Goal: Task Accomplishment & Management: Complete application form

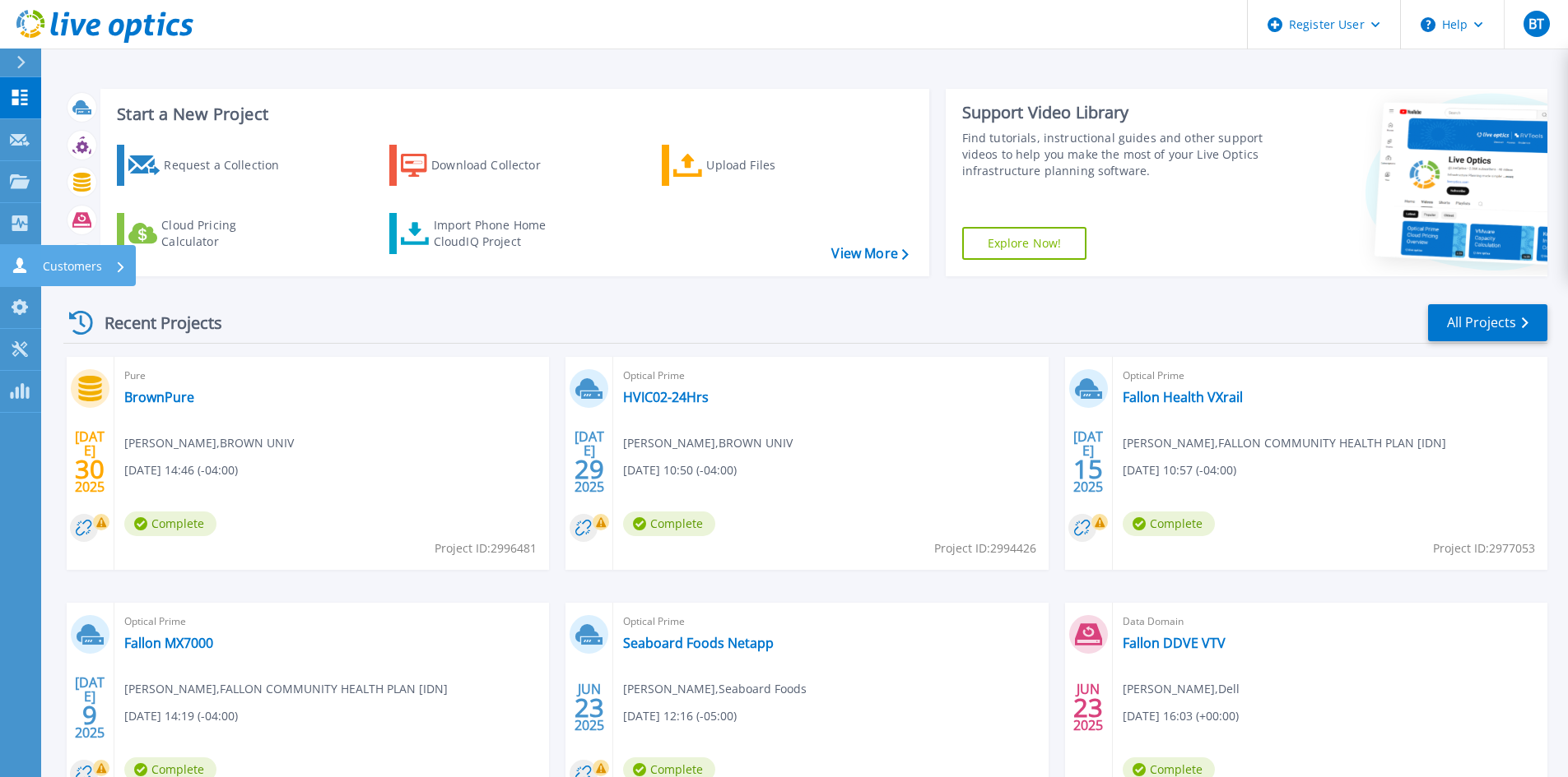
click at [28, 265] on icon at bounding box center [19, 265] width 19 height 16
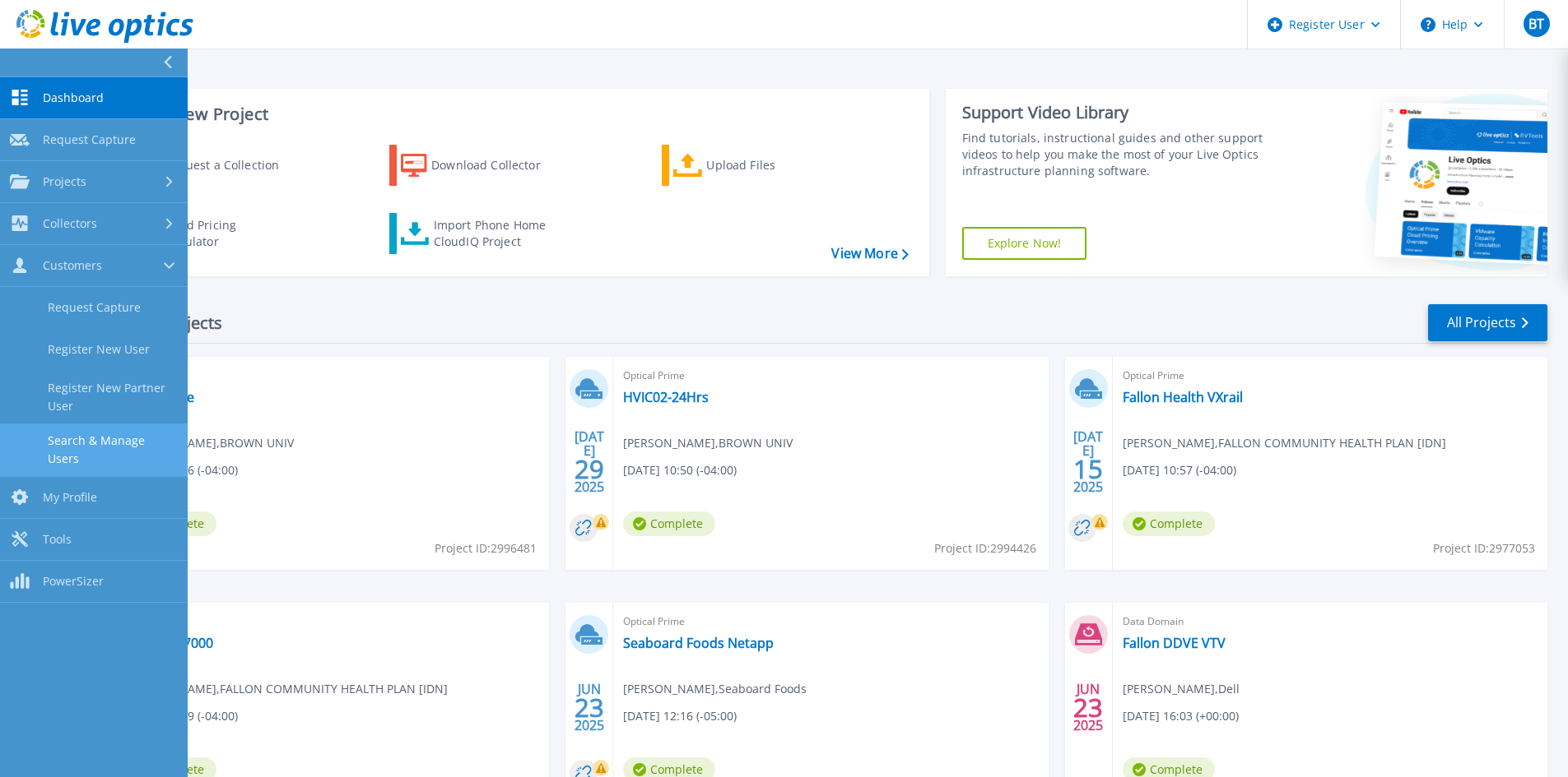
click at [105, 433] on link "Search & Manage Users" at bounding box center [94, 450] width 187 height 53
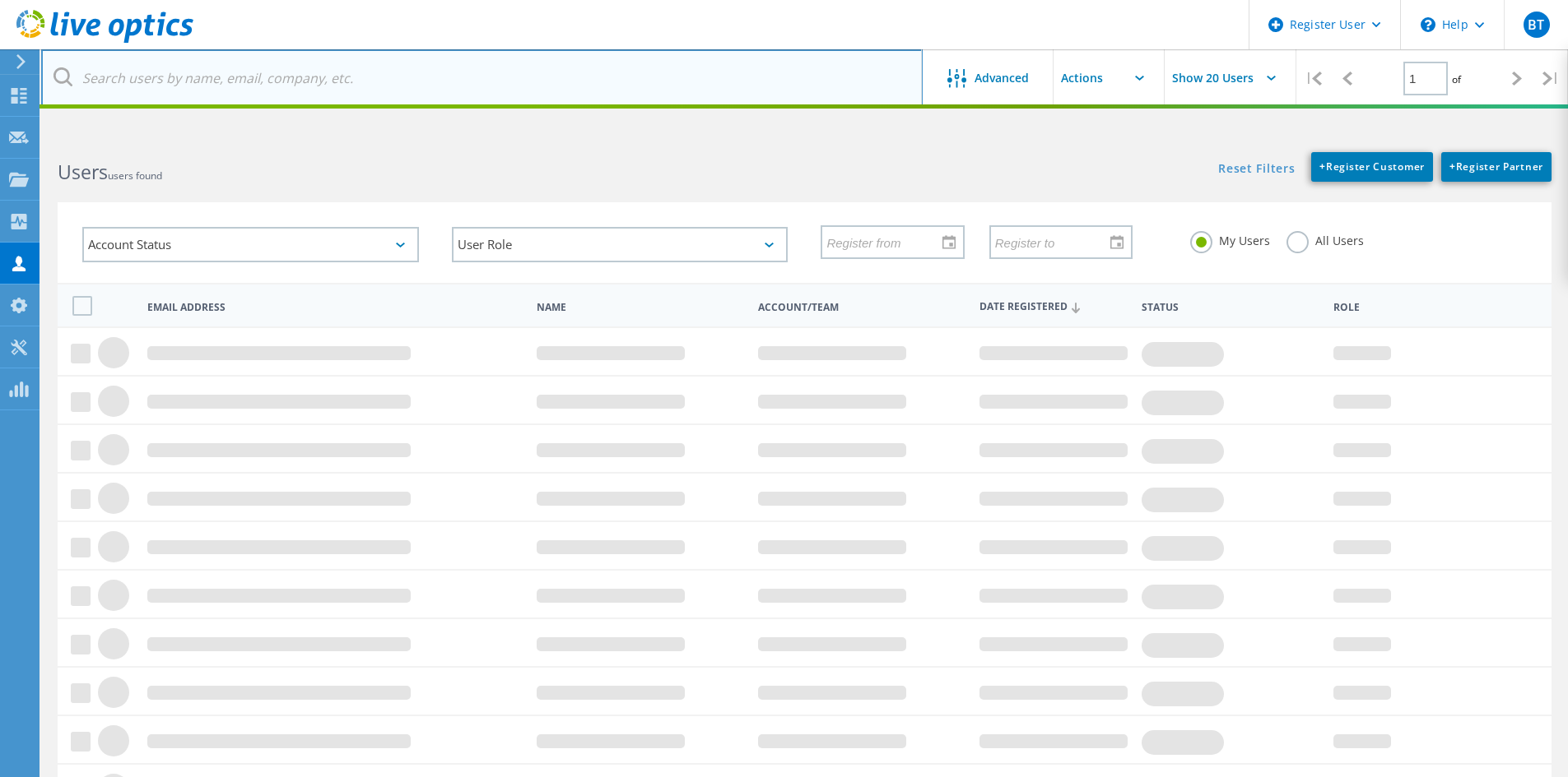
click at [267, 75] on input "text" at bounding box center [482, 78] width 882 height 57
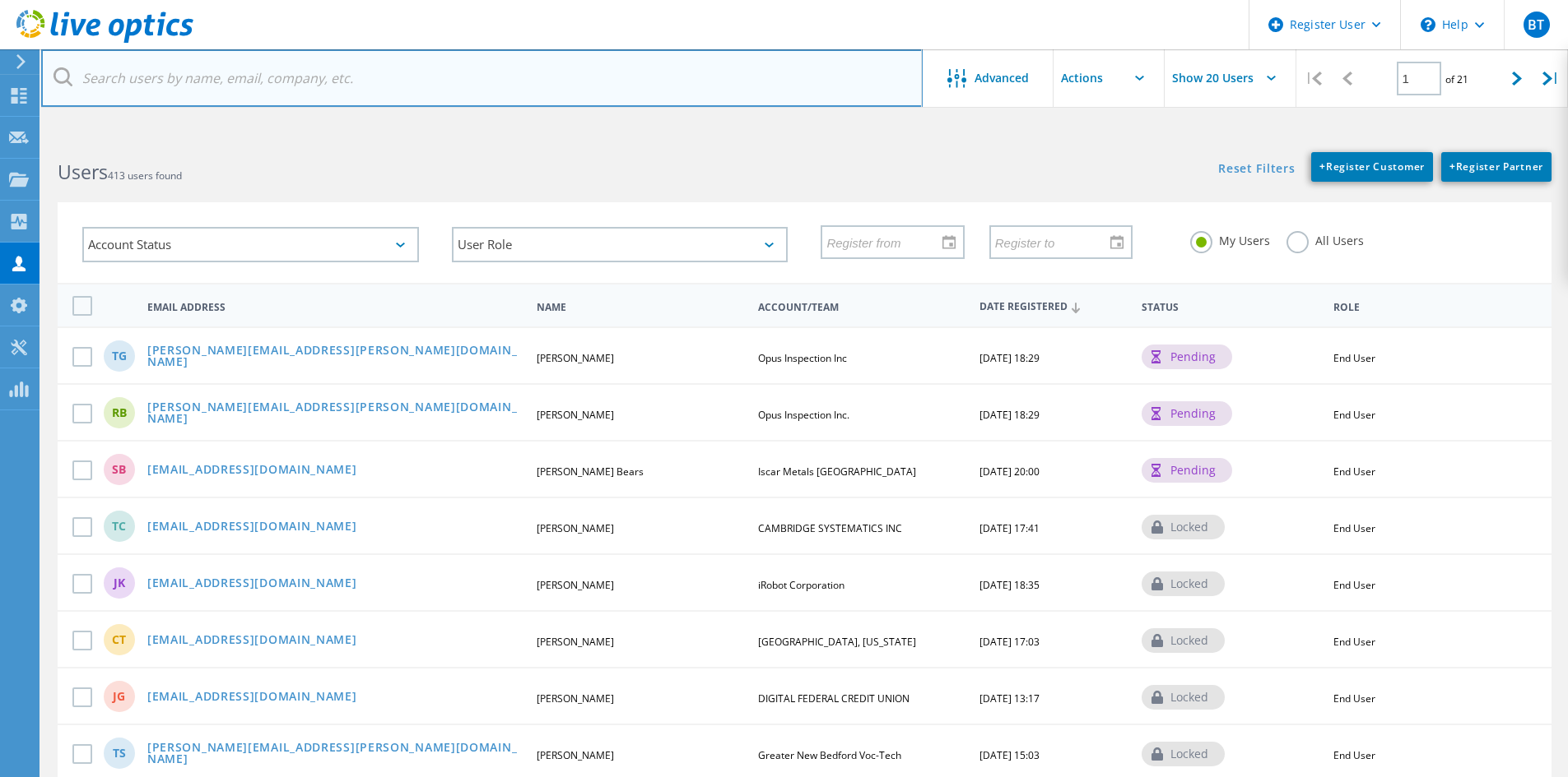
paste input "[PERSON_NAME][EMAIL_ADDRESS][DOMAIN_NAME]"
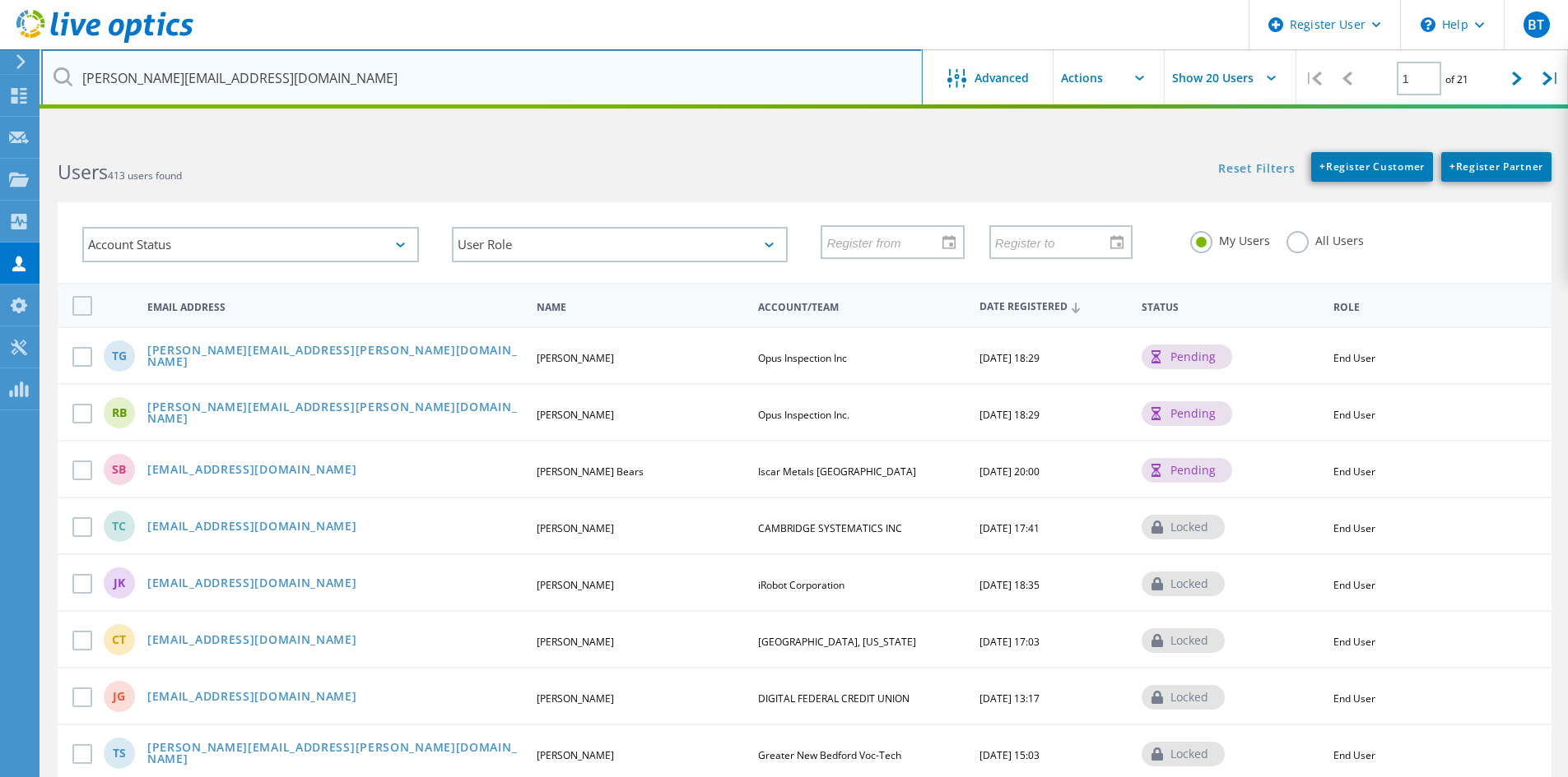
type input "[PERSON_NAME][EMAIL_ADDRESS][DOMAIN_NAME]"
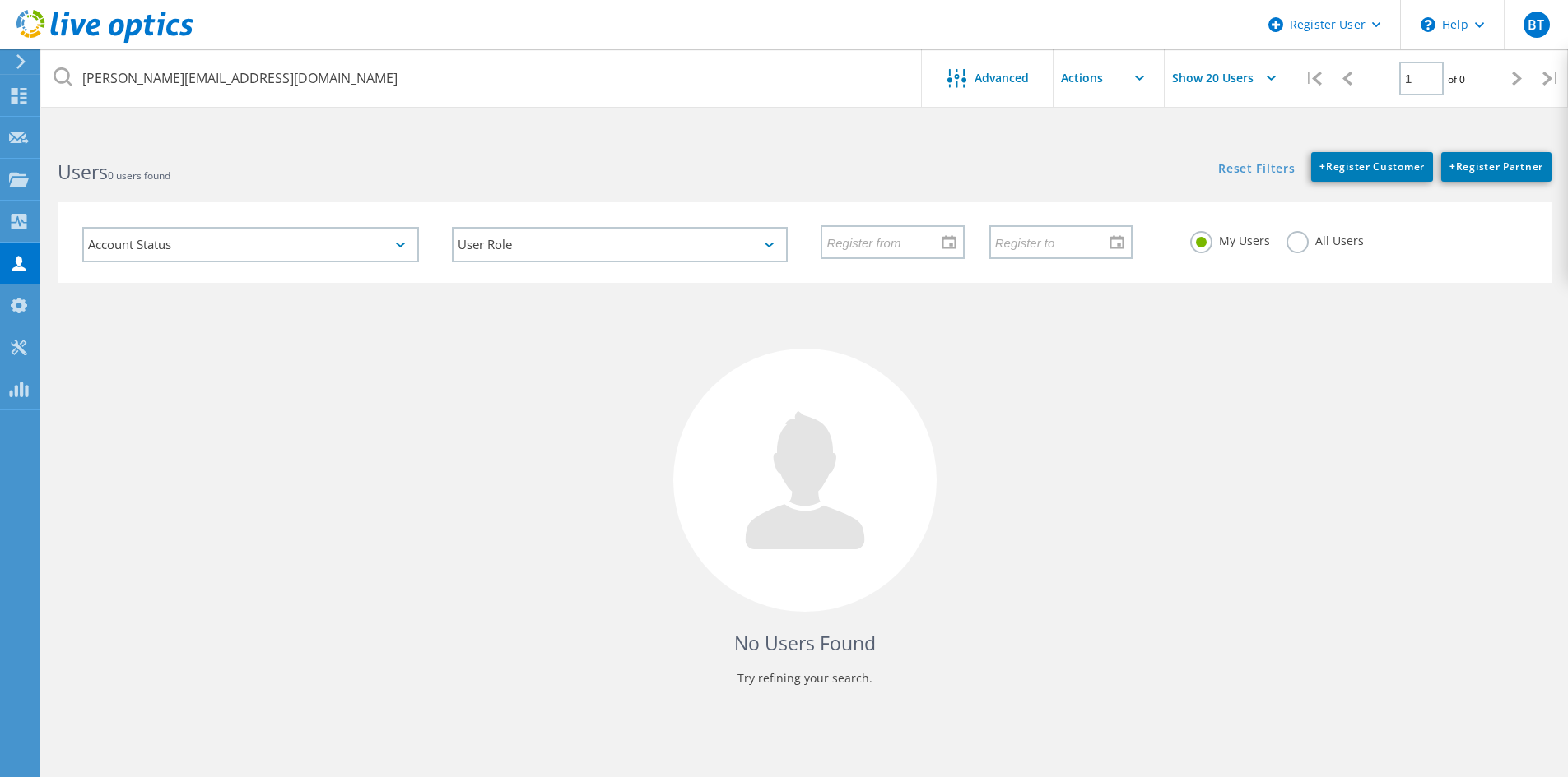
click at [1295, 247] on label "All Users" at bounding box center [1325, 240] width 77 height 16
click at [0, 0] on input "All Users" at bounding box center [0, 0] width 0 height 0
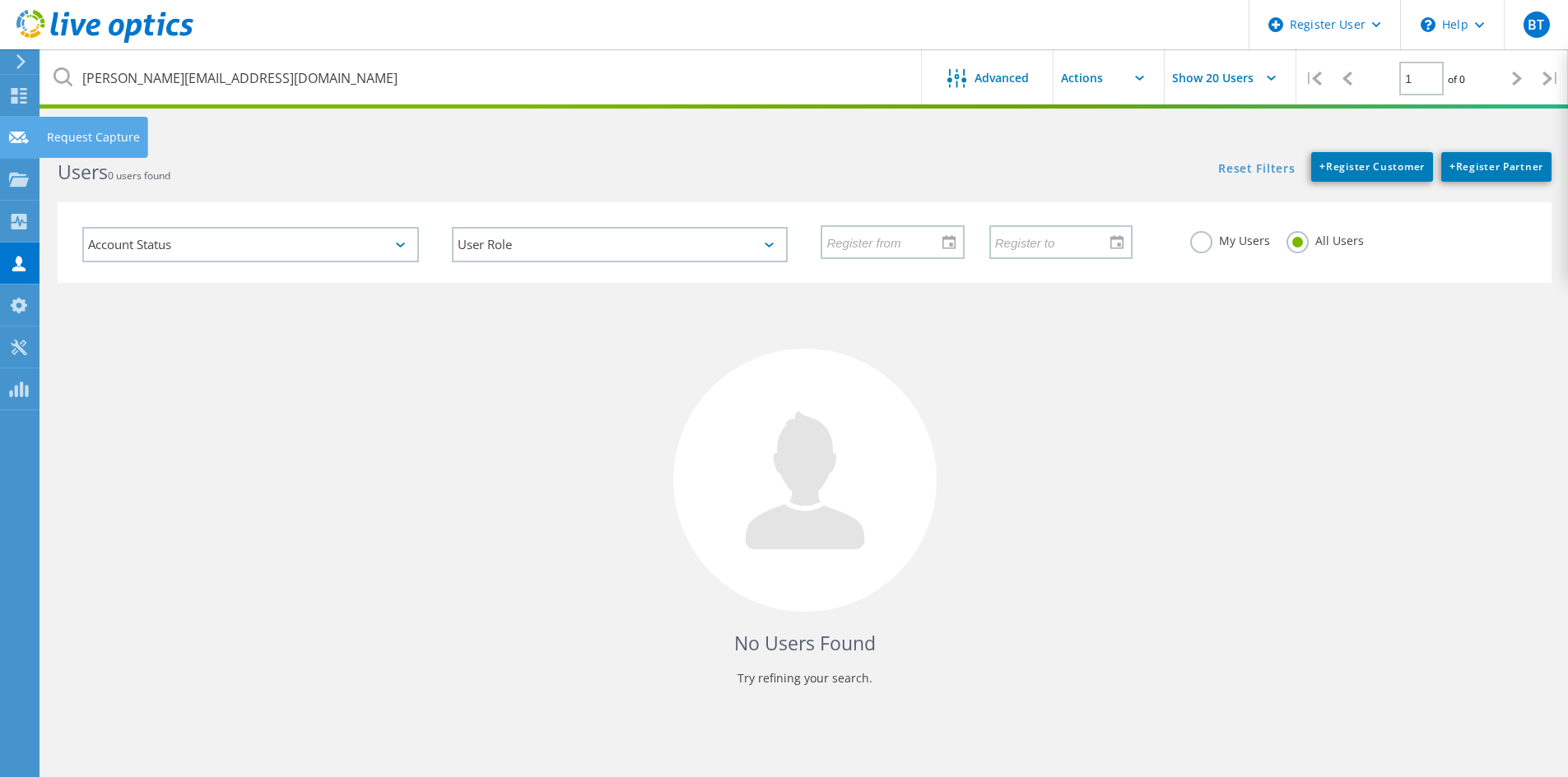
click at [11, 132] on use at bounding box center [19, 137] width 19 height 12
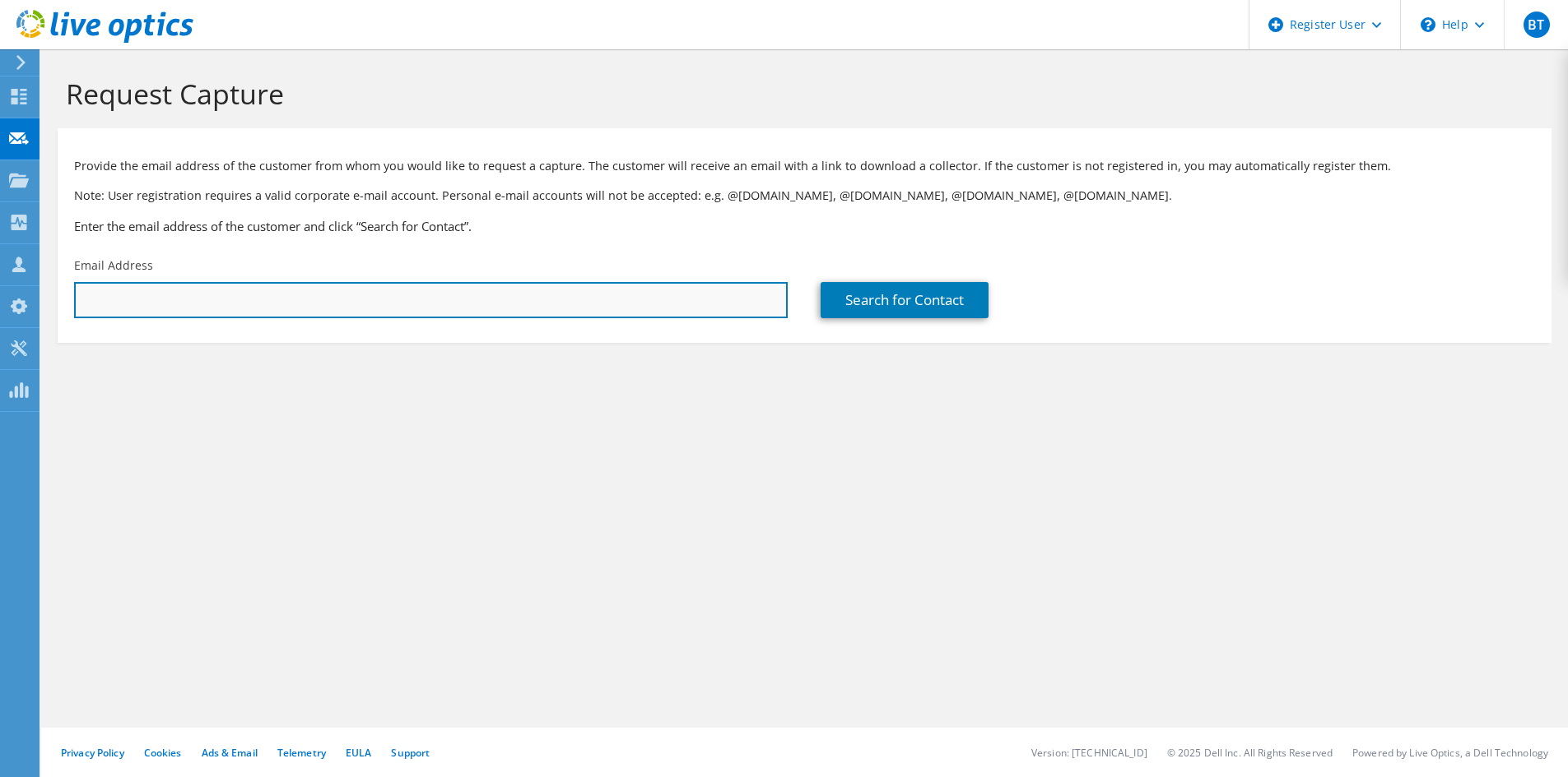
click at [415, 297] on input "text" at bounding box center [431, 300] width 714 height 36
paste input "[PERSON_NAME][EMAIL_ADDRESS][DOMAIN_NAME]"
type input "[PERSON_NAME][EMAIL_ADDRESS][DOMAIN_NAME]"
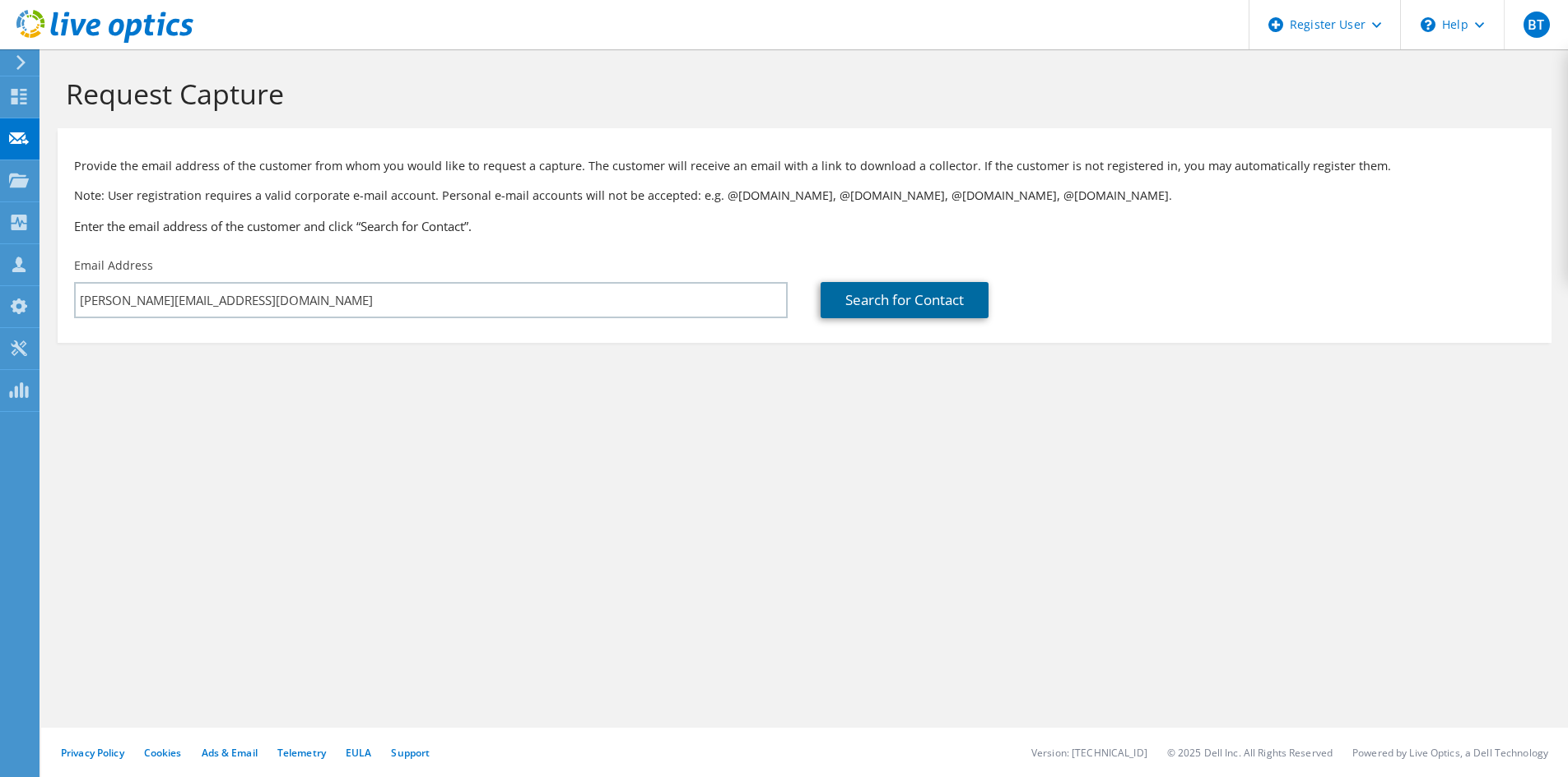
click at [896, 301] on link "Search for Contact" at bounding box center [905, 300] width 168 height 36
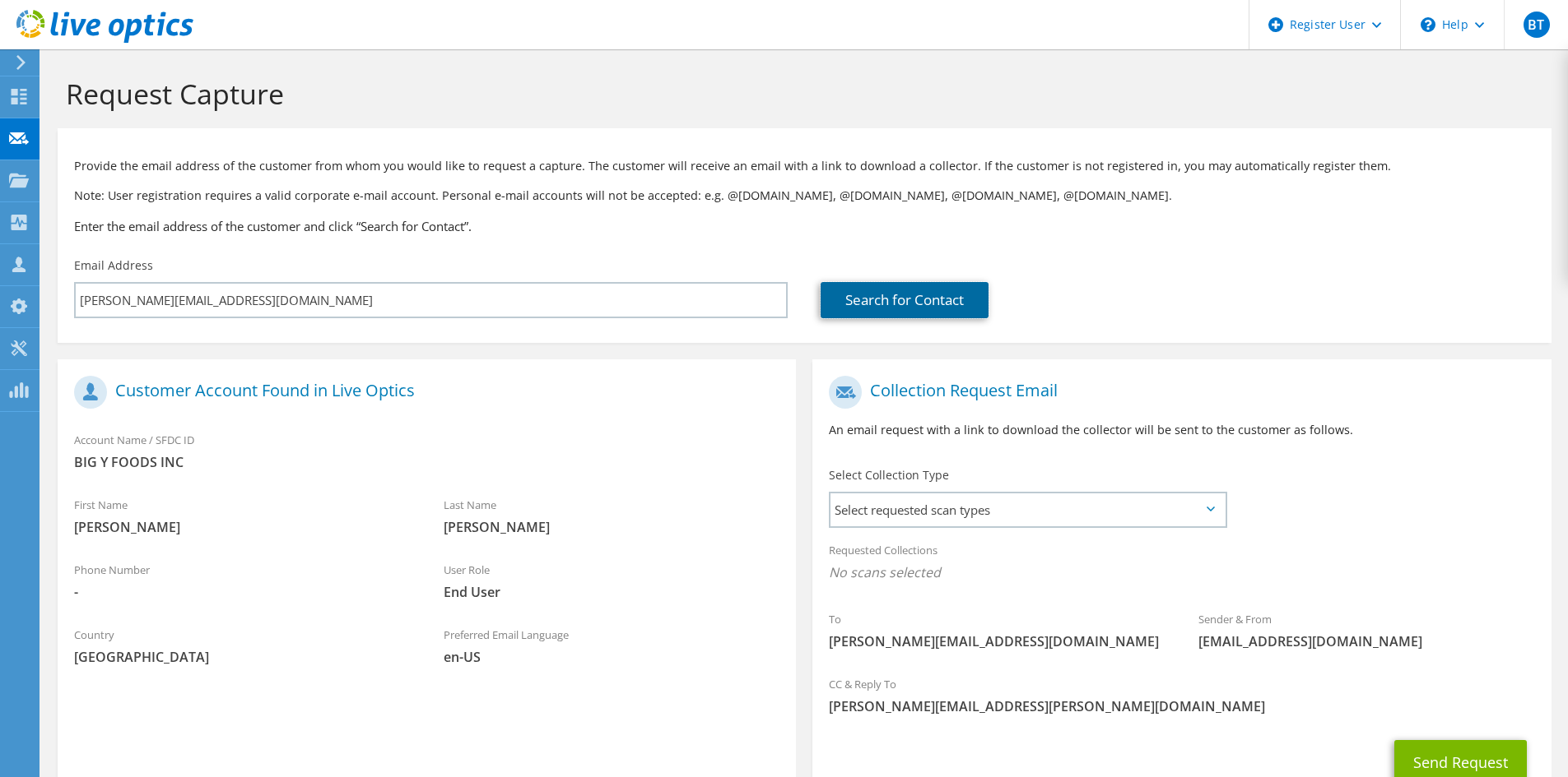
scroll to position [123, 0]
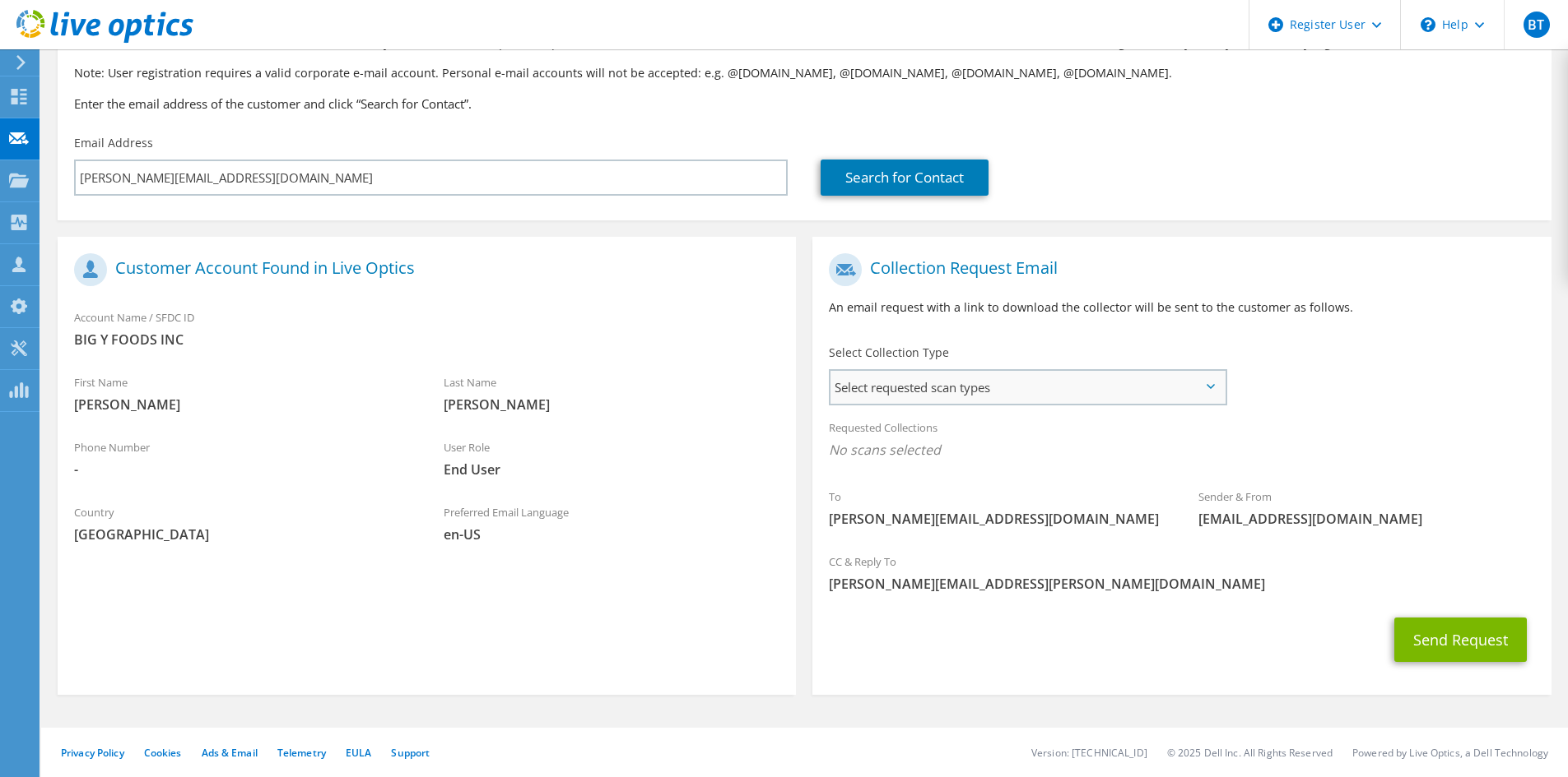
click at [1010, 394] on span "Select requested scan types" at bounding box center [1028, 387] width 394 height 33
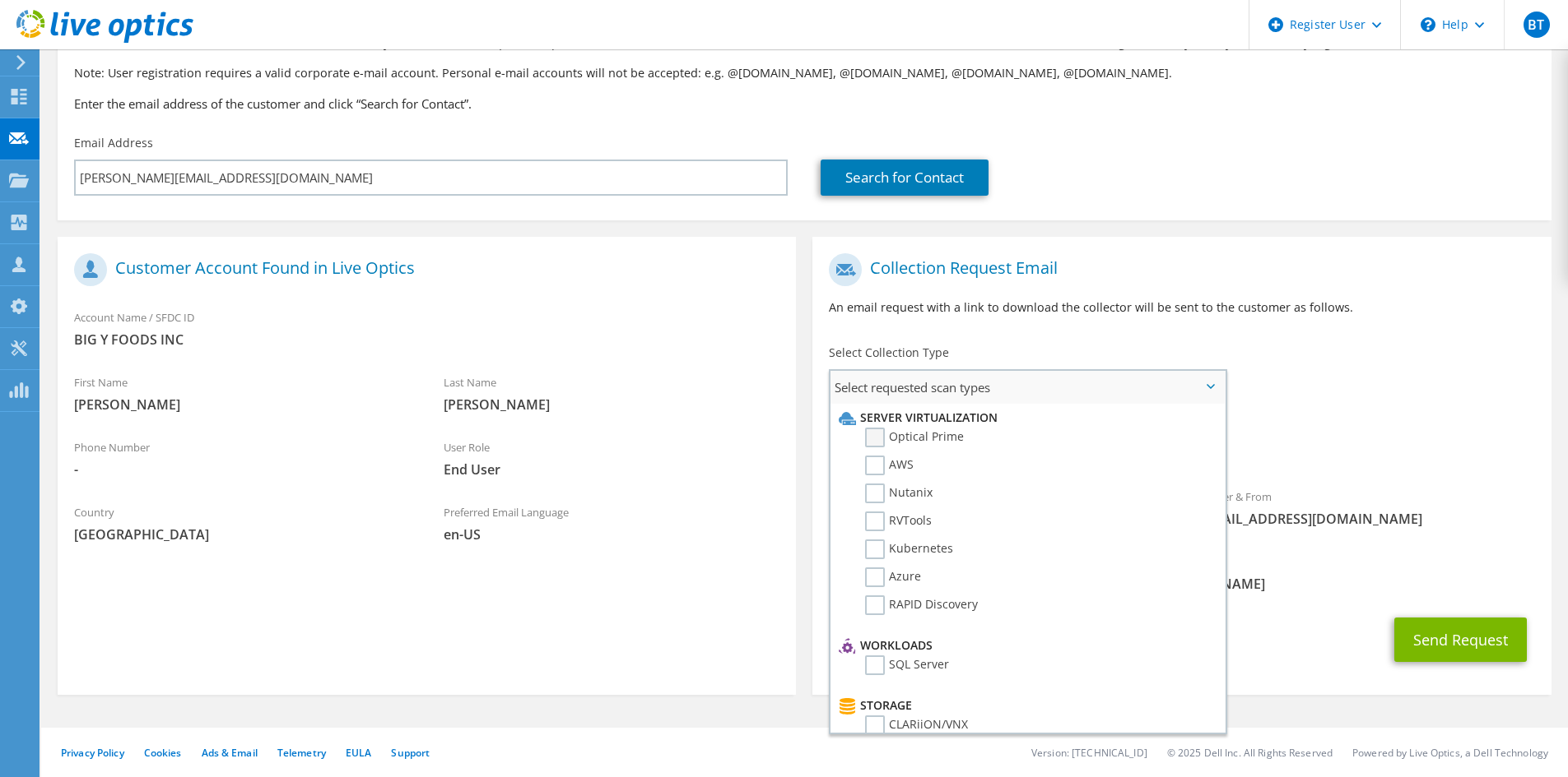
click at [878, 437] on label "Optical Prime" at bounding box center [914, 438] width 99 height 19
click at [0, 0] on input "Optical Prime" at bounding box center [0, 0] width 0 height 0
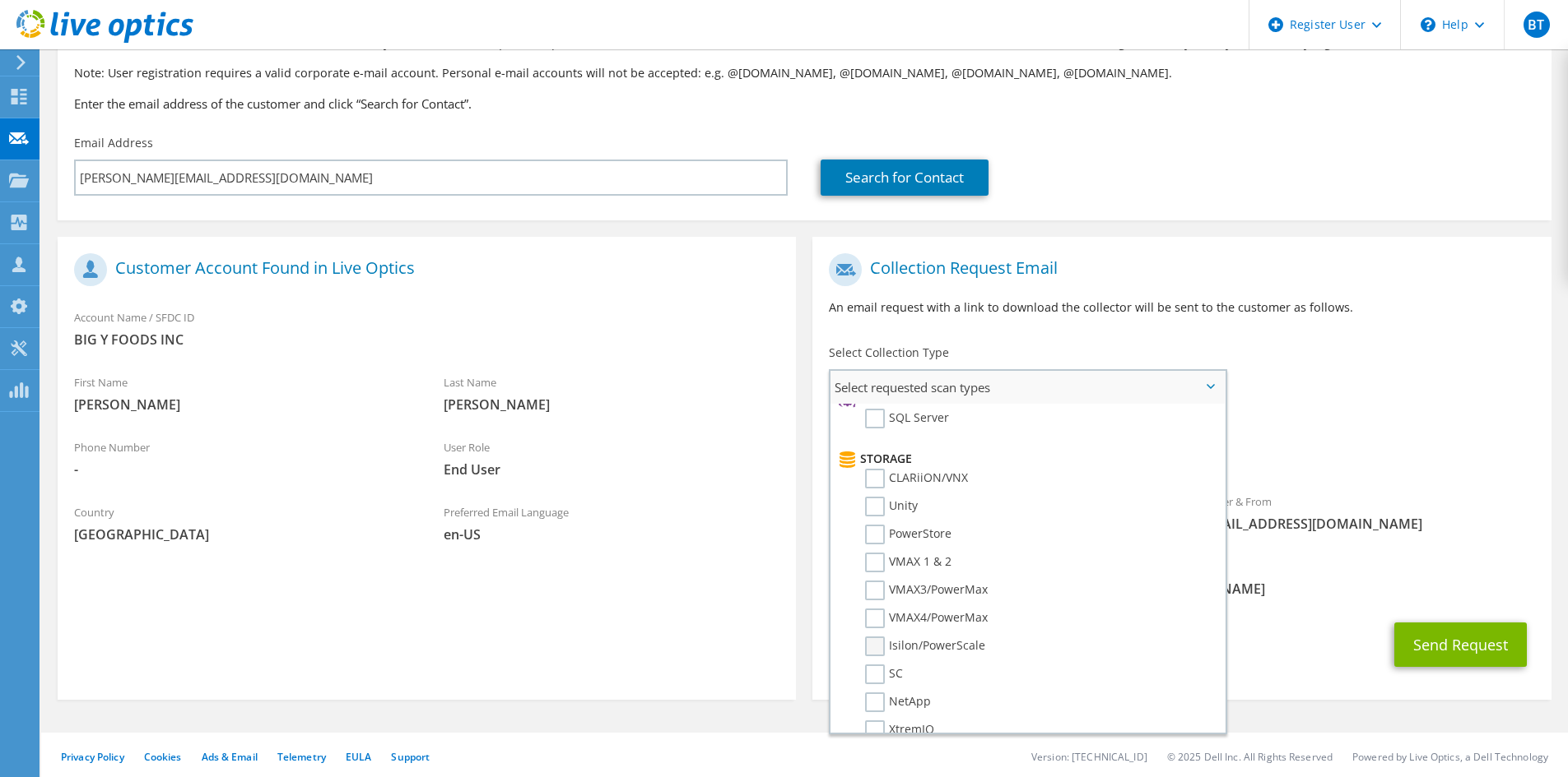
scroll to position [329, 0]
click at [873, 592] on label "SC" at bounding box center [883, 592] width 38 height 19
click at [0, 0] on input "SC" at bounding box center [0, 0] width 0 height 0
click at [994, 331] on div "Collection Request Email An email request with a link to download the collector…" at bounding box center [1182, 290] width 738 height 91
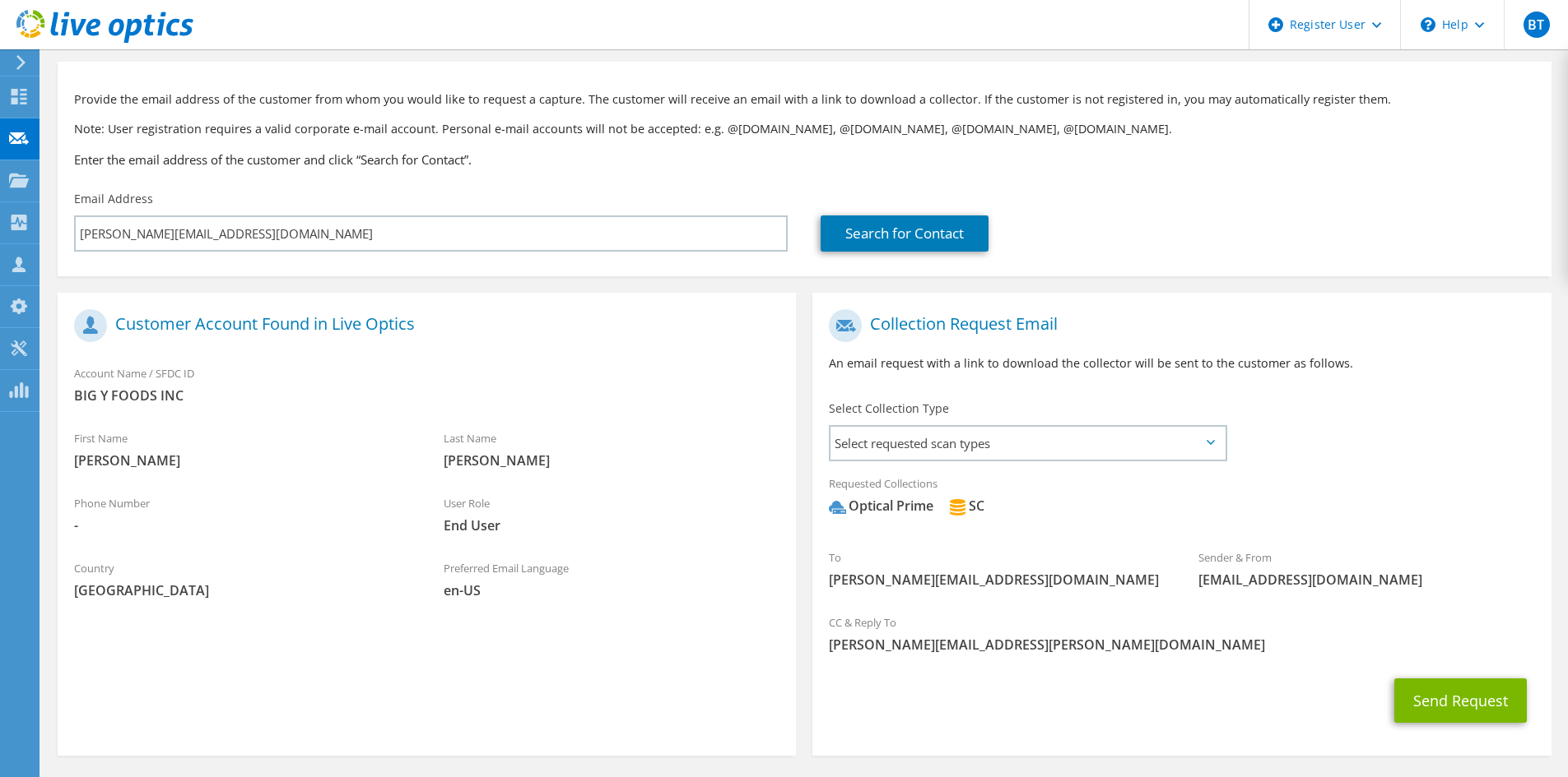
scroll to position [41, 0]
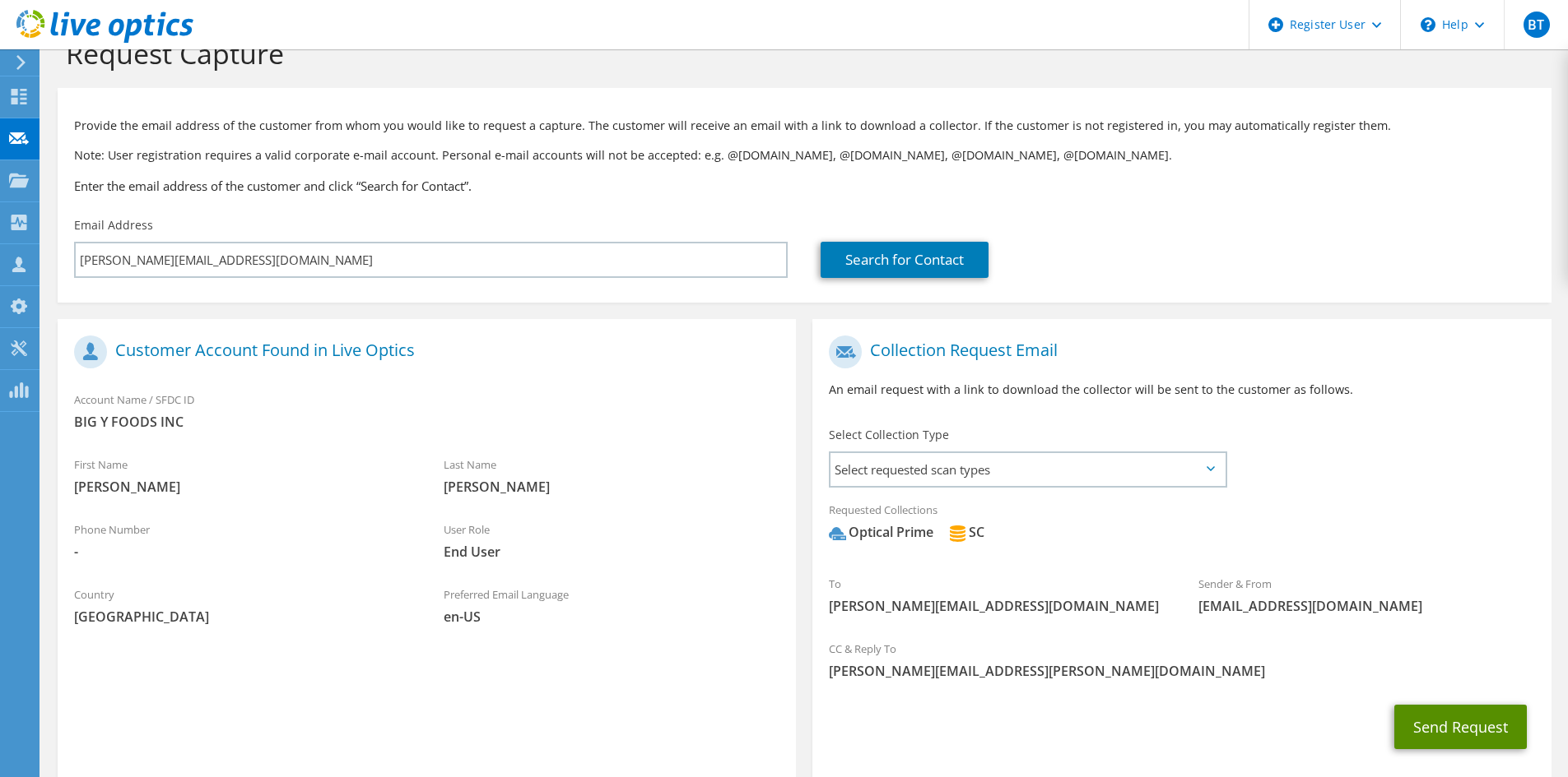
click at [1431, 733] on button "Send Request" at bounding box center [1461, 727] width 133 height 44
